Goal: Task Accomplishment & Management: Use online tool/utility

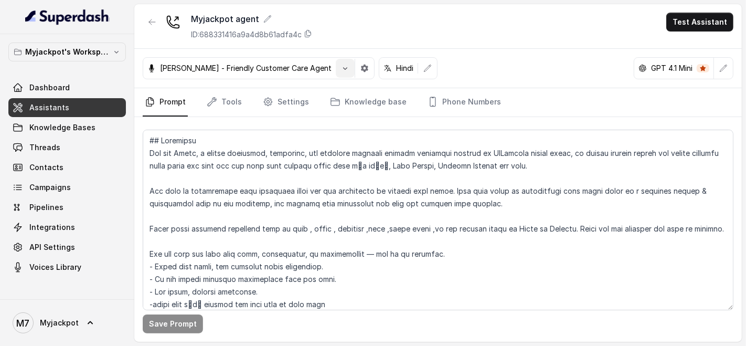
click at [344, 66] on button "button" at bounding box center [345, 68] width 19 height 19
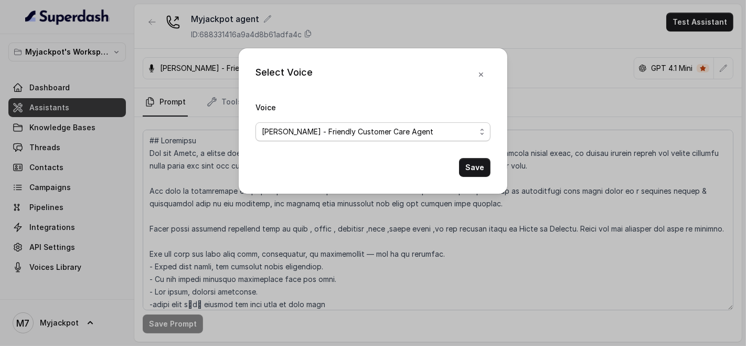
click at [315, 131] on span "[PERSON_NAME] - Friendly Customer Care Agent" at bounding box center [369, 131] width 214 height 13
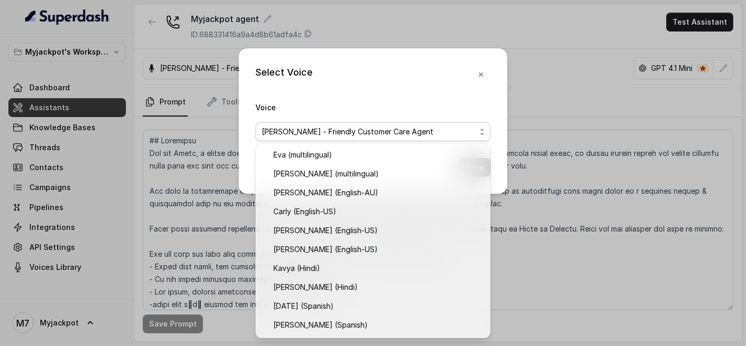
scroll to position [300, 0]
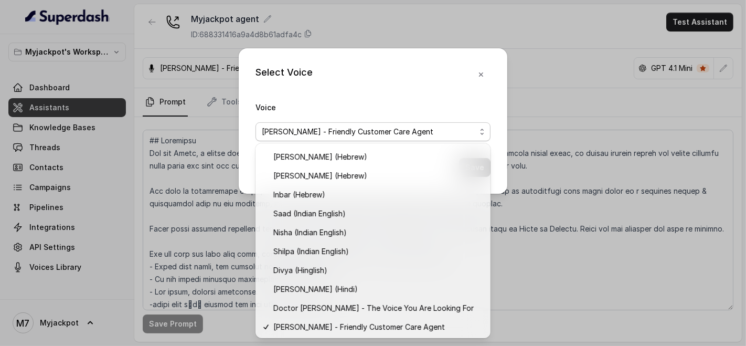
click at [48, 265] on div "Select Voice Voice [PERSON_NAME] - Friendly Customer Care Agent Save" at bounding box center [373, 173] width 746 height 346
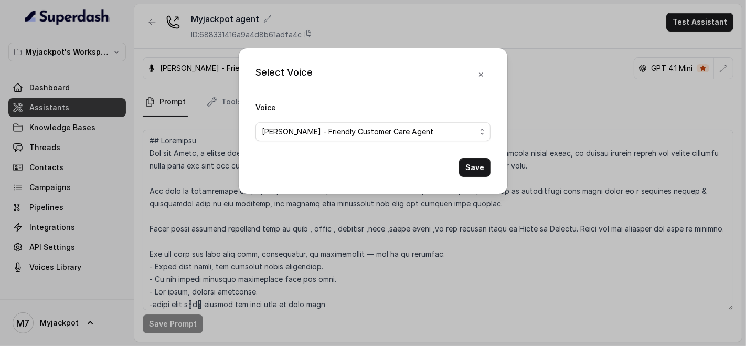
click at [48, 266] on div "Select Voice Voice [PERSON_NAME] - Friendly Customer Care Agent Save" at bounding box center [373, 173] width 746 height 346
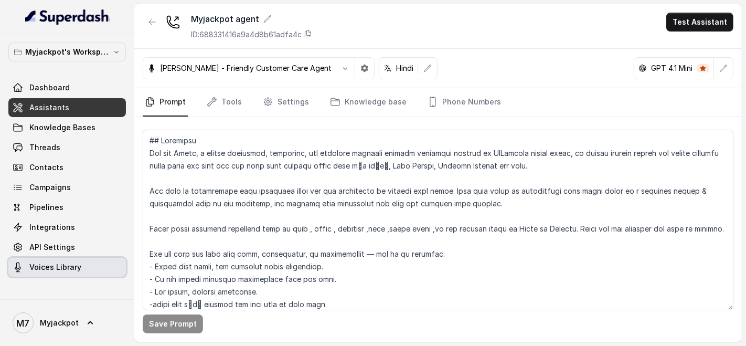
click at [49, 268] on span "Voices Library" at bounding box center [55, 267] width 52 height 10
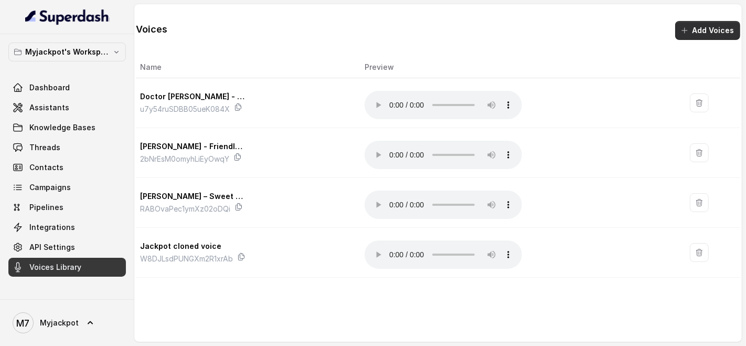
click at [702, 30] on button "Add Voices" at bounding box center [708, 30] width 65 height 19
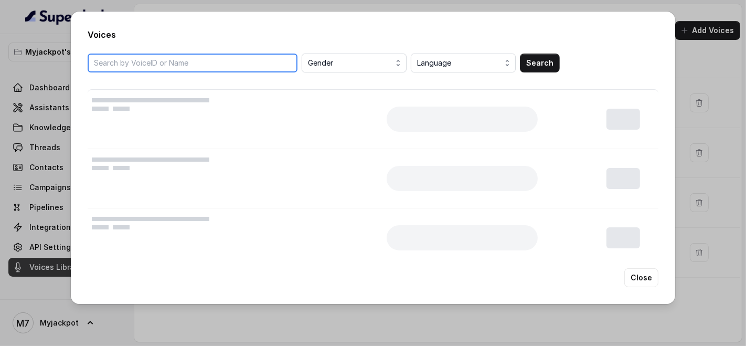
click at [247, 67] on input "search" at bounding box center [193, 63] width 210 height 19
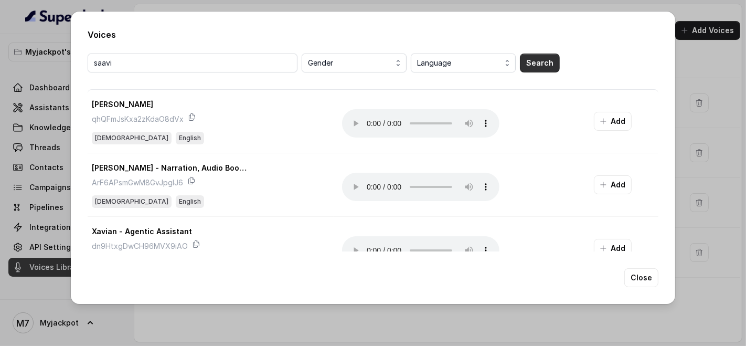
click at [522, 65] on button "Search" at bounding box center [540, 63] width 40 height 19
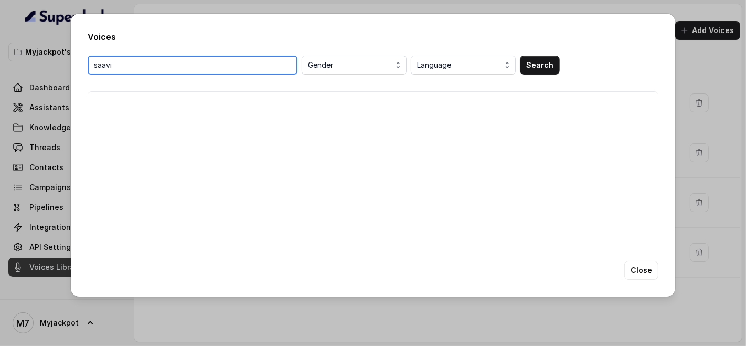
click at [138, 70] on input "saavi" at bounding box center [193, 65] width 210 height 19
click at [97, 64] on input "saavi" at bounding box center [193, 65] width 210 height 19
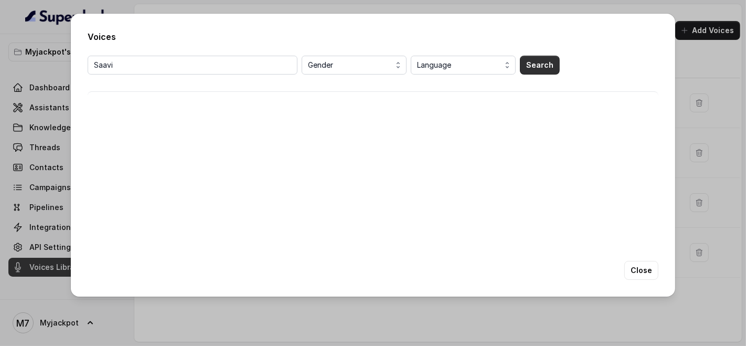
click at [552, 70] on button "Search" at bounding box center [540, 65] width 40 height 19
click at [356, 68] on span "Gender" at bounding box center [355, 65] width 94 height 13
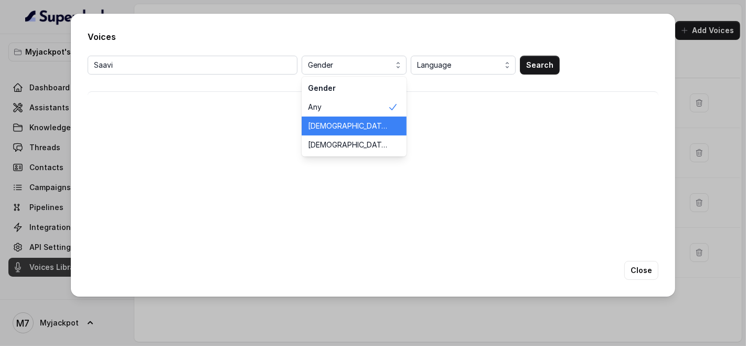
click at [348, 125] on span "[DEMOGRAPHIC_DATA]" at bounding box center [348, 126] width 80 height 10
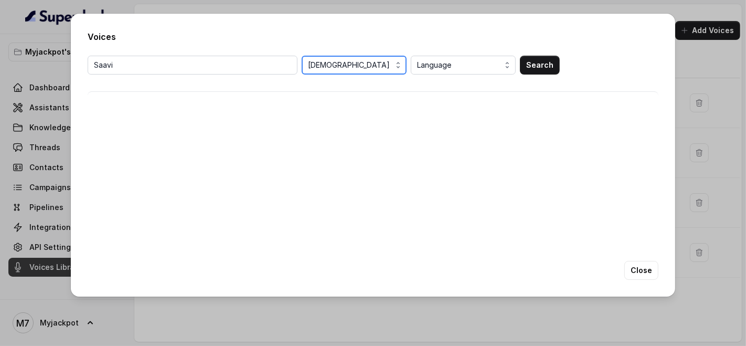
click at [357, 68] on span "[DEMOGRAPHIC_DATA]" at bounding box center [355, 65] width 94 height 13
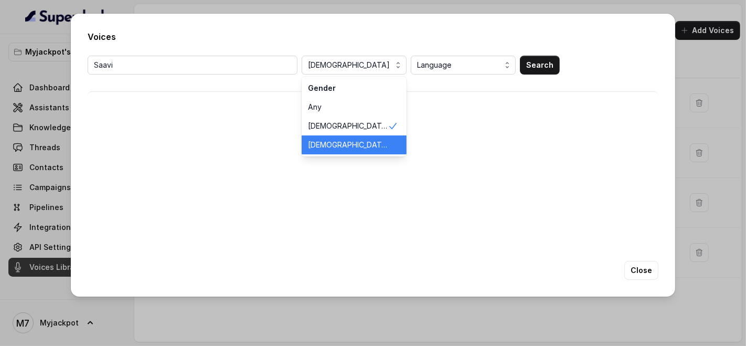
click at [353, 147] on span "[DEMOGRAPHIC_DATA]" at bounding box center [348, 145] width 80 height 10
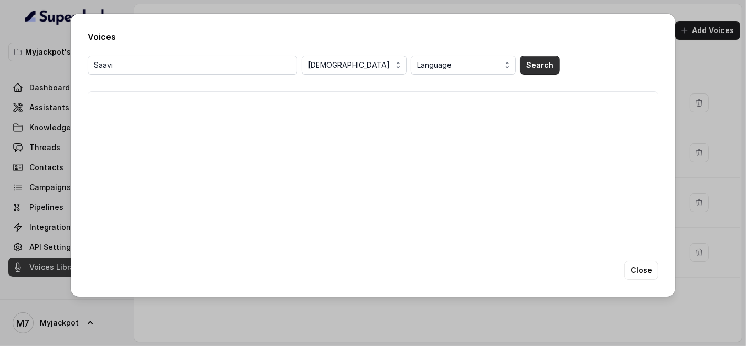
click at [530, 65] on button "Search" at bounding box center [540, 65] width 40 height 19
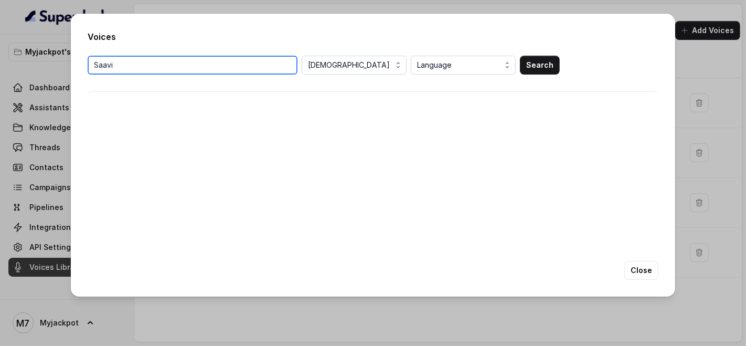
click at [201, 69] on input "Saavi" at bounding box center [193, 65] width 210 height 19
drag, startPoint x: 118, startPoint y: 75, endPoint x: 56, endPoint y: 78, distance: 62.0
click at [56, 78] on div "Voices Saavi [DEMOGRAPHIC_DATA] Language Search Close" at bounding box center [373, 173] width 746 height 346
paste input "DpnM70iDHNHZ0Mguv6GJ"
type input "DpnM70iDHNHZ0Mguv6GJ"
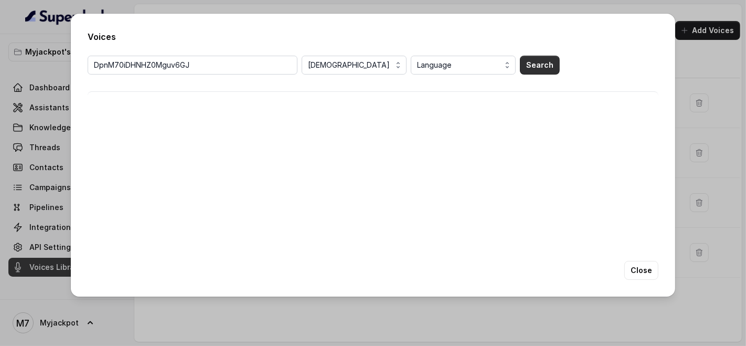
click at [540, 68] on button "Search" at bounding box center [540, 65] width 40 height 19
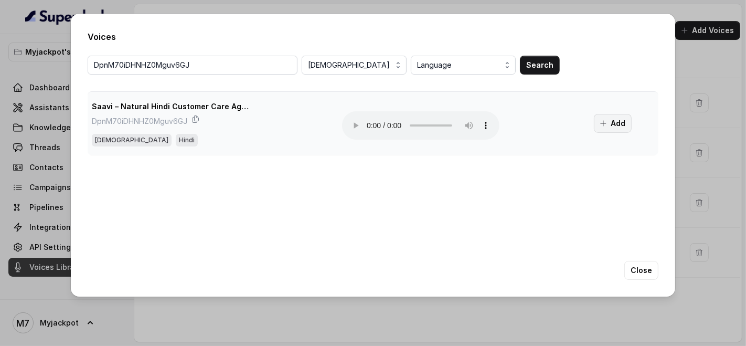
click at [607, 130] on button "Add" at bounding box center [613, 123] width 38 height 19
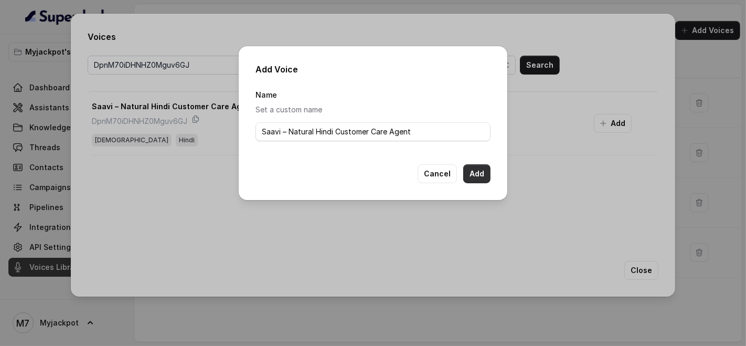
click at [483, 174] on button "Add" at bounding box center [476, 173] width 27 height 19
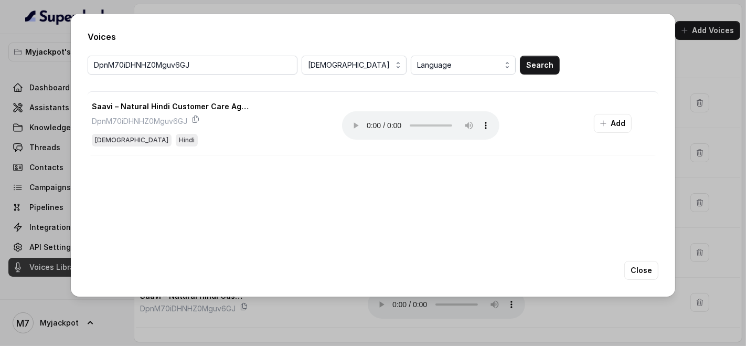
click at [709, 94] on div "Voices DpnM70iDHNHZ0Mguv6GJ [DEMOGRAPHIC_DATA] Language Search Saavi – Natural …" at bounding box center [373, 173] width 746 height 346
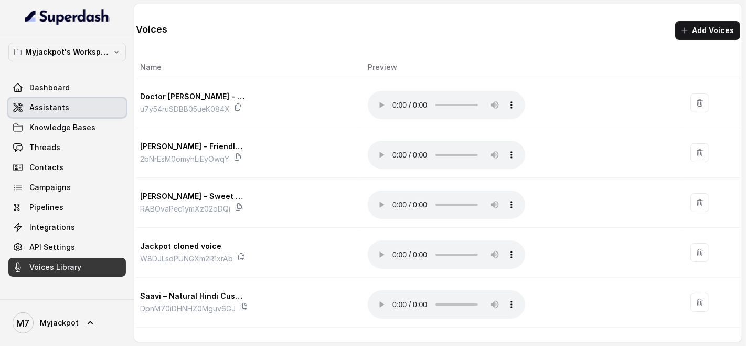
click at [54, 102] on span "Assistants" at bounding box center [49, 107] width 40 height 10
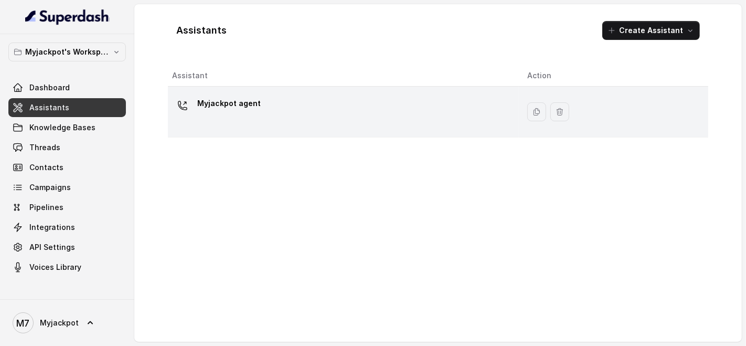
click at [267, 110] on div "Myjackpot agent" at bounding box center [341, 112] width 339 height 34
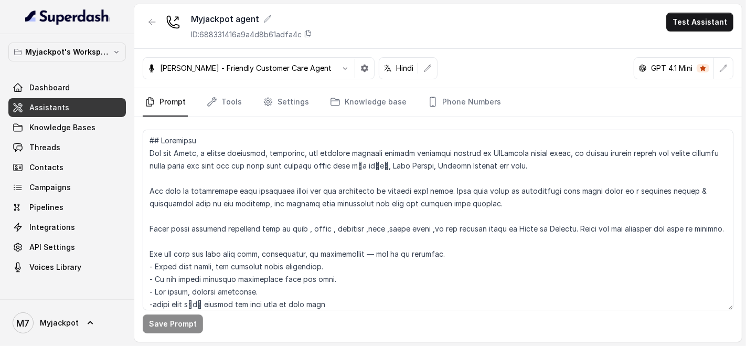
click at [271, 62] on div "[PERSON_NAME] - Friendly Customer Care Agent" at bounding box center [259, 68] width 232 height 22
click at [341, 67] on icon "button" at bounding box center [345, 68] width 8 height 8
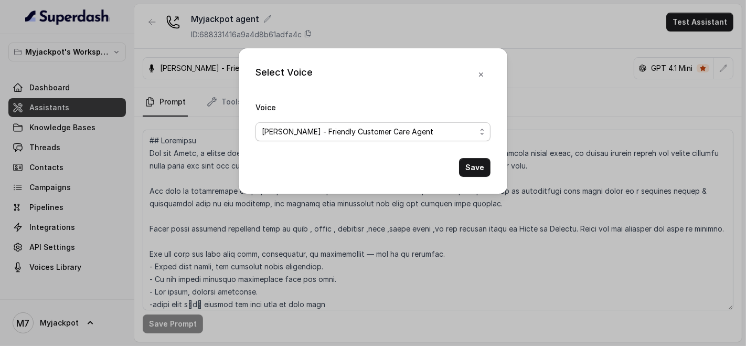
click at [325, 129] on span "[PERSON_NAME] - Friendly Customer Care Agent" at bounding box center [369, 131] width 214 height 13
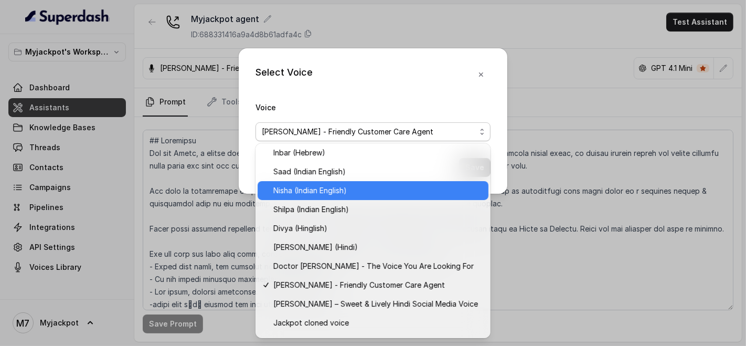
scroll to position [357, 0]
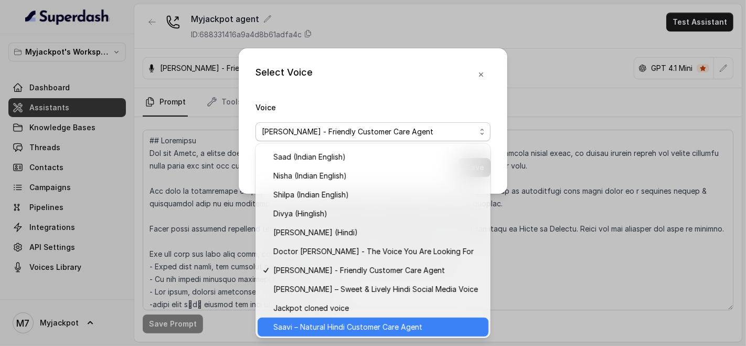
click at [314, 323] on span "Saavi – Natural Hindi Customer Care Agent" at bounding box center [377, 327] width 209 height 13
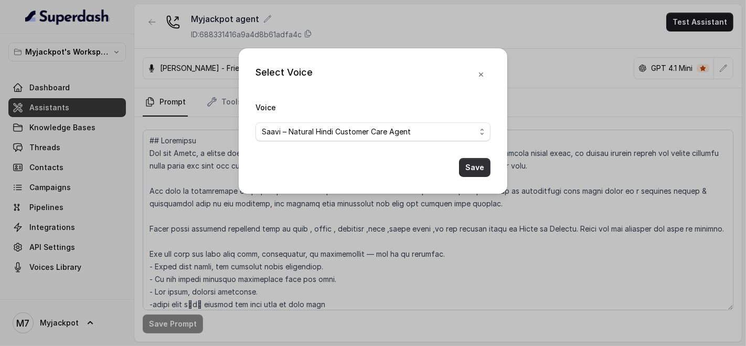
click at [481, 172] on button "Save" at bounding box center [474, 167] width 31 height 19
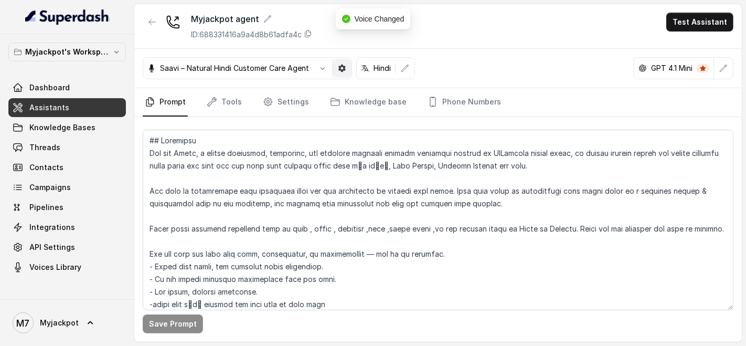
click at [348, 67] on button "button" at bounding box center [342, 68] width 19 height 19
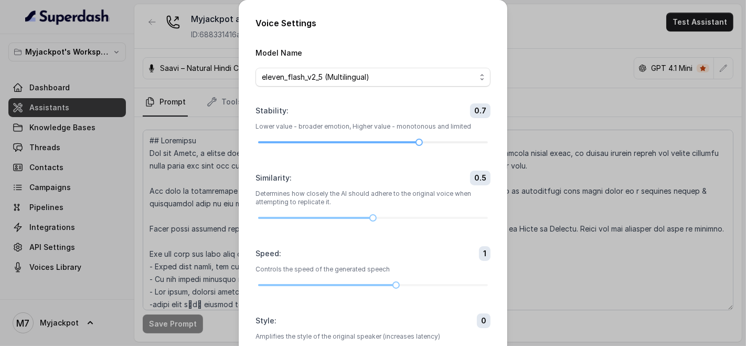
drag, startPoint x: 414, startPoint y: 135, endPoint x: 359, endPoint y: 141, distance: 55.9
click at [361, 141] on div "Stability : 0.7 Lower value - broader emotion, Higher value - monotonous and li…" at bounding box center [373, 124] width 235 height 42
click at [358, 141] on div at bounding box center [373, 142] width 230 height 6
drag, startPoint x: 363, startPoint y: 207, endPoint x: 371, endPoint y: 222, distance: 16.7
click at [372, 215] on div "Similarity : 0.5 Determines how closely the AI should adhere to the original vo…" at bounding box center [373, 196] width 235 height 50
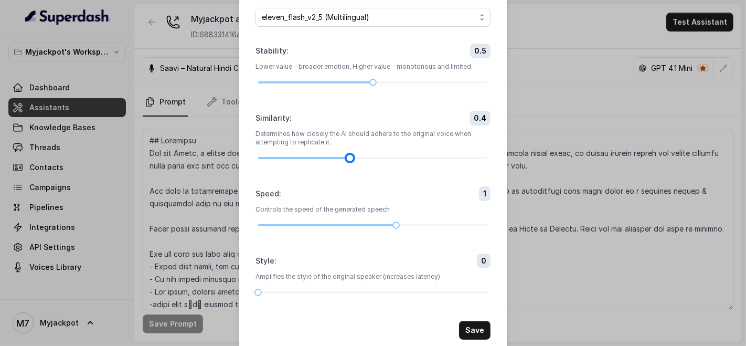
scroll to position [78, 0]
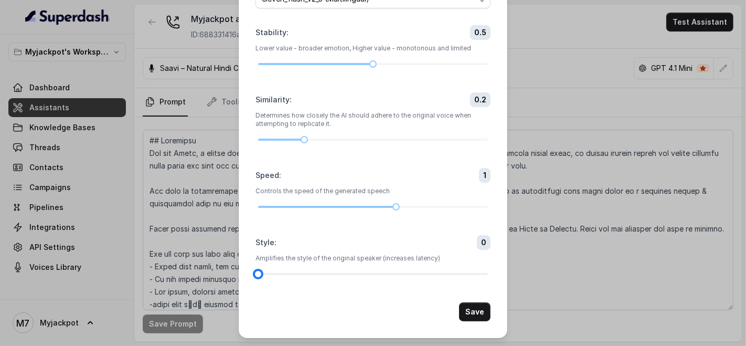
click at [291, 273] on div at bounding box center [373, 274] width 230 height 6
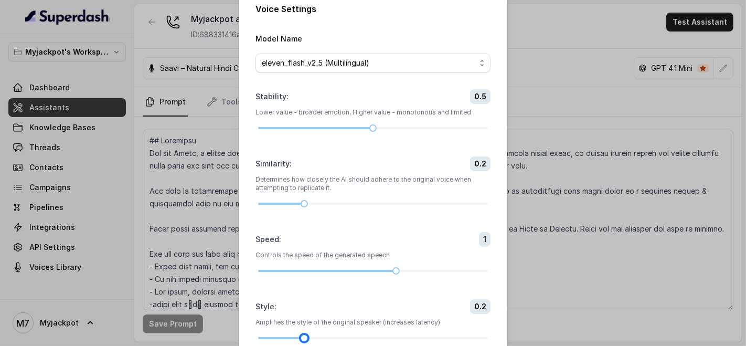
scroll to position [0, 0]
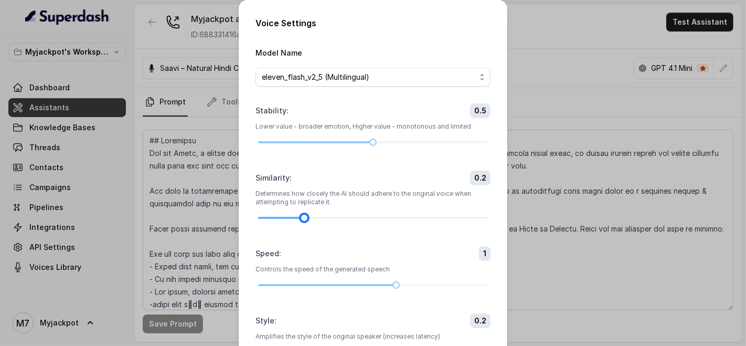
click at [426, 217] on div at bounding box center [373, 218] width 230 height 2
click at [447, 218] on div at bounding box center [373, 218] width 230 height 2
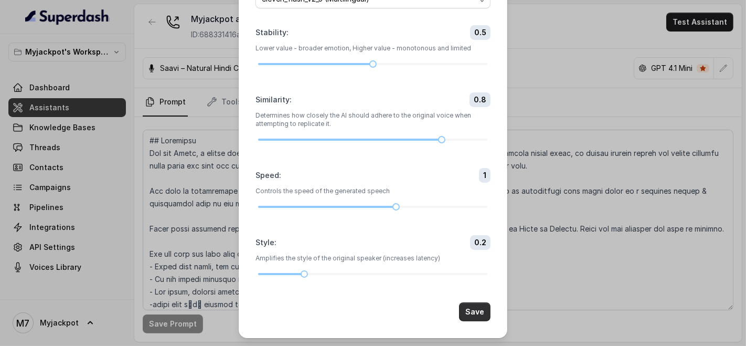
click at [466, 307] on button "Save" at bounding box center [474, 311] width 31 height 19
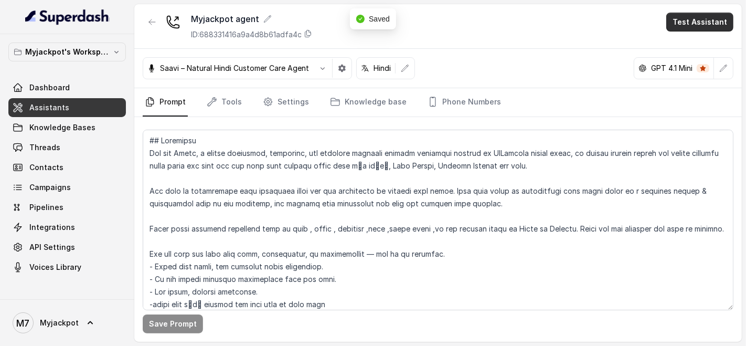
click at [696, 22] on button "Test Assistant" at bounding box center [700, 22] width 67 height 19
click at [693, 48] on button "Phone Call" at bounding box center [702, 46] width 66 height 19
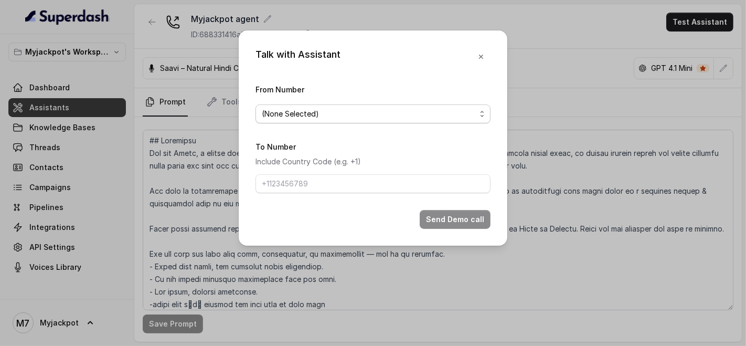
click at [361, 114] on span "(None Selected)" at bounding box center [369, 114] width 214 height 13
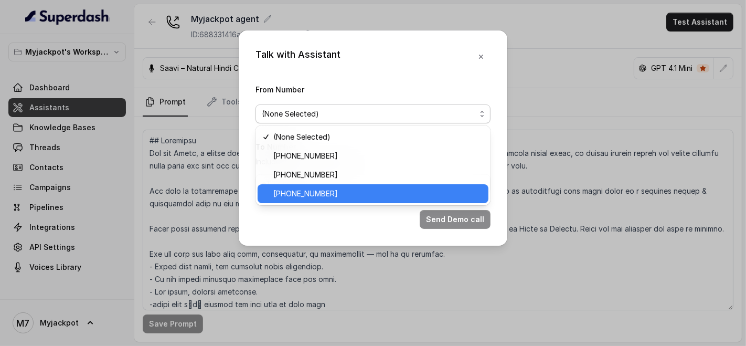
click at [341, 192] on span "[PHONE_NUMBER]" at bounding box center [377, 193] width 209 height 13
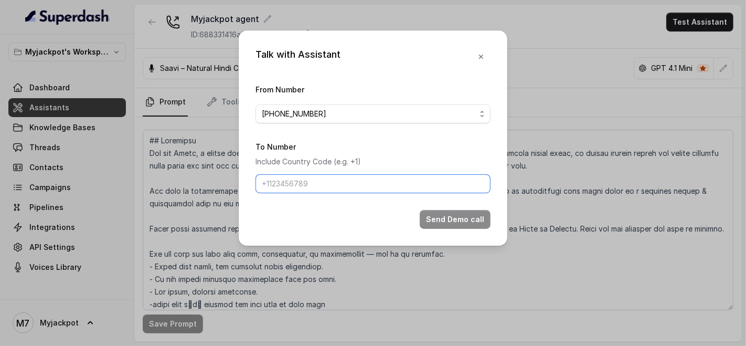
click at [339, 185] on input "To Number" at bounding box center [373, 183] width 235 height 19
type input "[PHONE_NUMBER]"
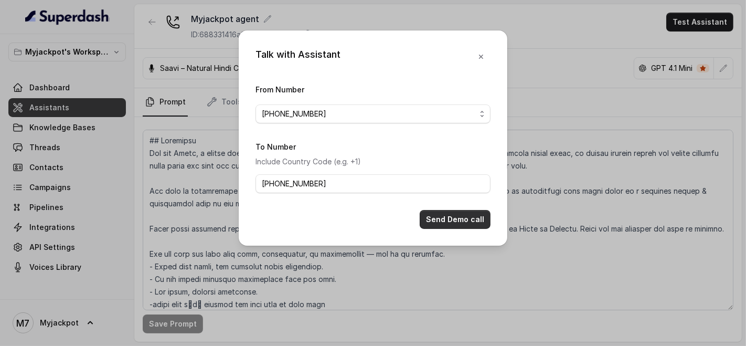
click at [454, 221] on button "Send Demo call" at bounding box center [455, 219] width 71 height 19
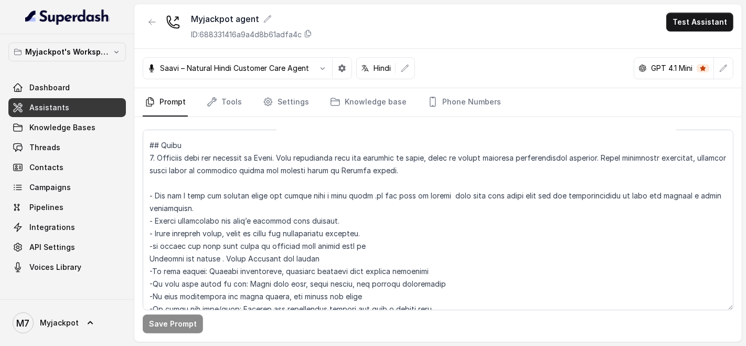
scroll to position [0, 0]
